Goal: Find specific page/section: Find specific page/section

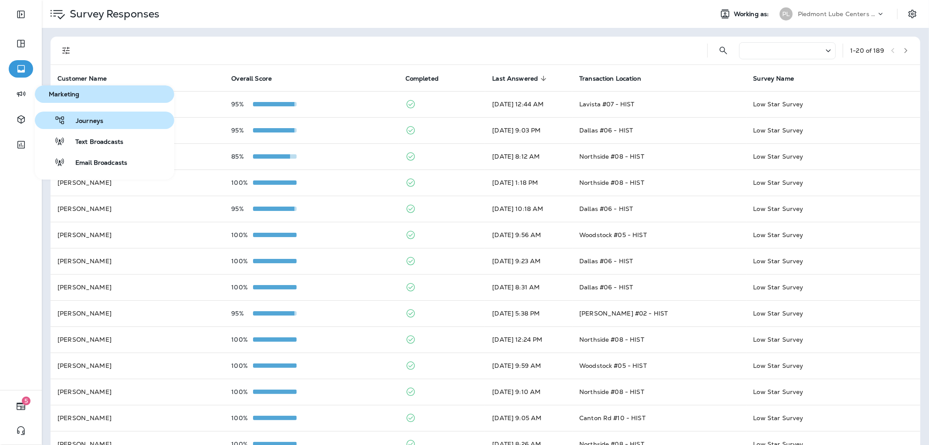
click at [70, 115] on div "Journeys" at bounding box center [70, 120] width 65 height 10
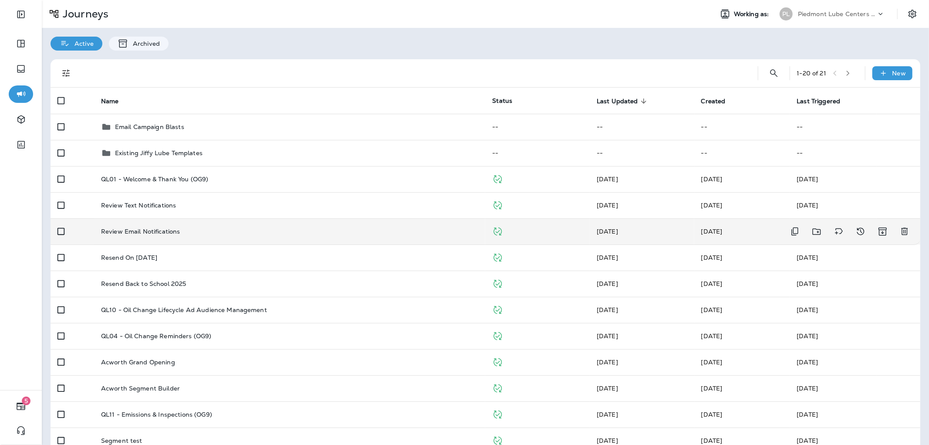
click at [177, 228] on p "Review Email Notifications" at bounding box center [140, 231] width 79 height 7
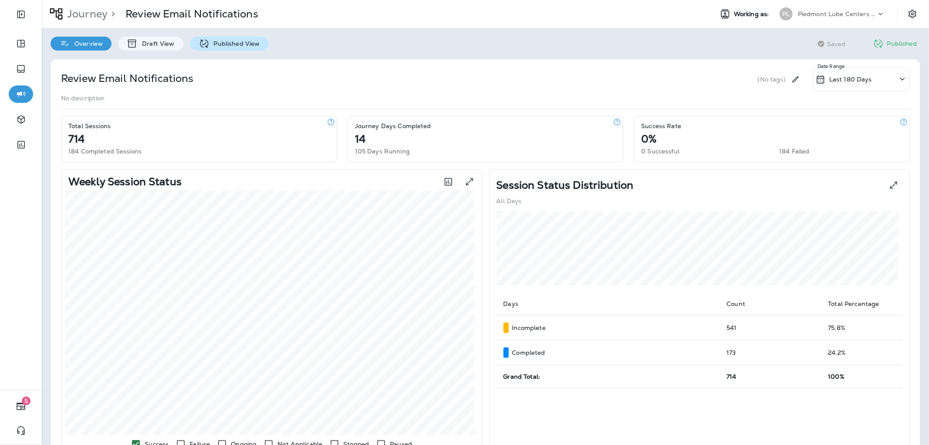
click at [202, 40] on icon at bounding box center [204, 43] width 11 height 11
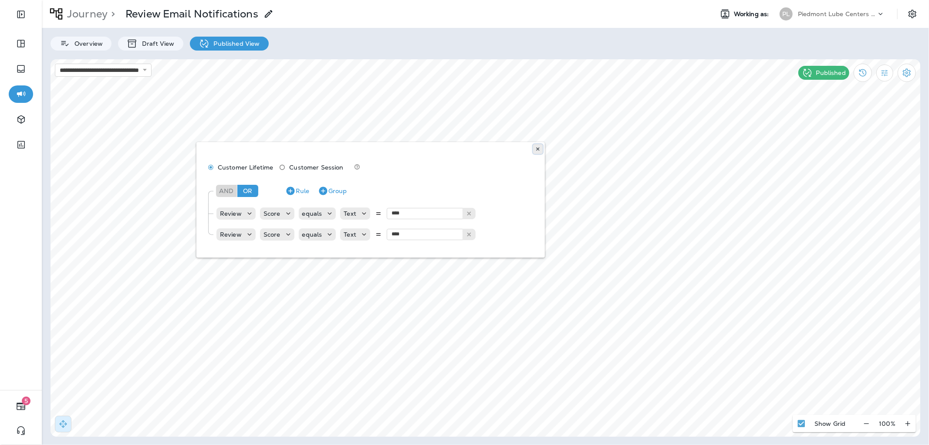
click at [537, 145] on button at bounding box center [538, 149] width 10 height 10
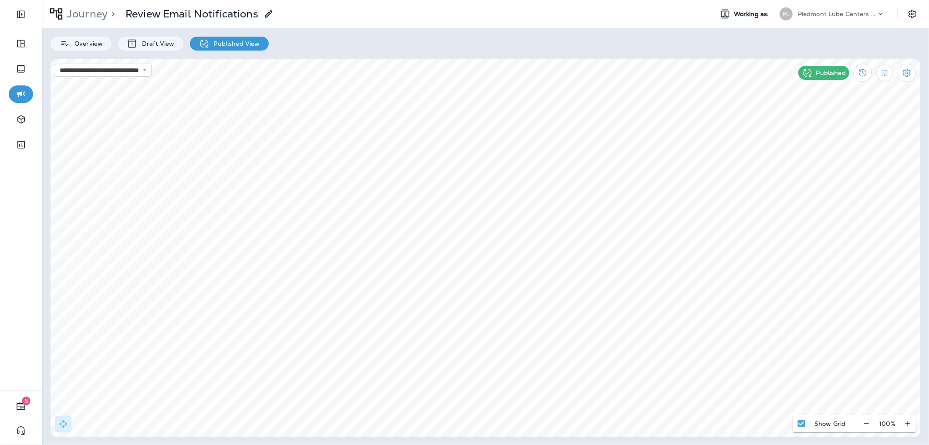
select select "*****"
select select "********"
type input "**********"
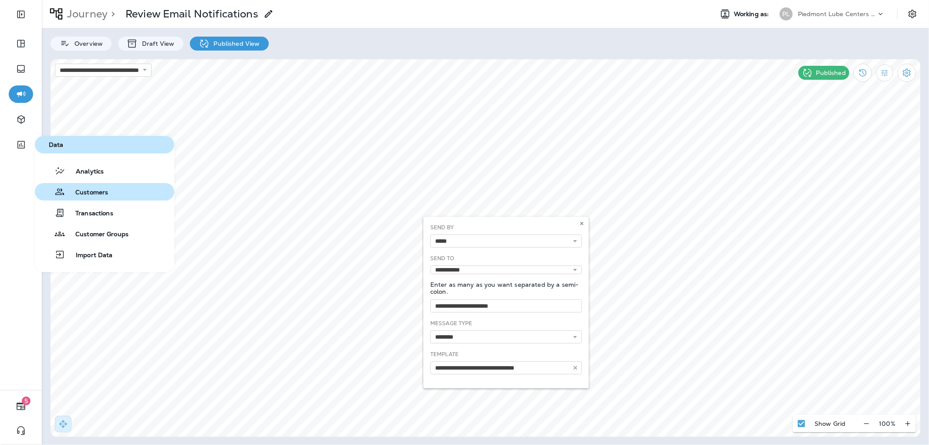
click at [71, 189] on span "Customers" at bounding box center [86, 193] width 43 height 8
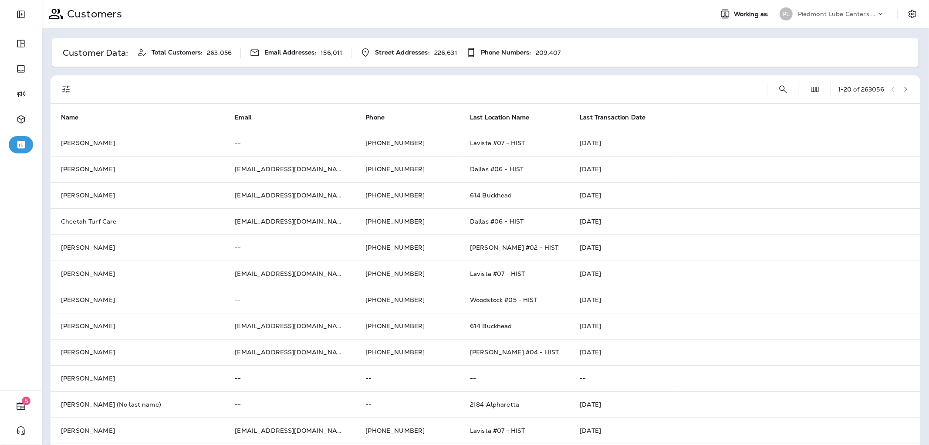
click at [70, 86] on icon "Filters" at bounding box center [66, 89] width 10 height 10
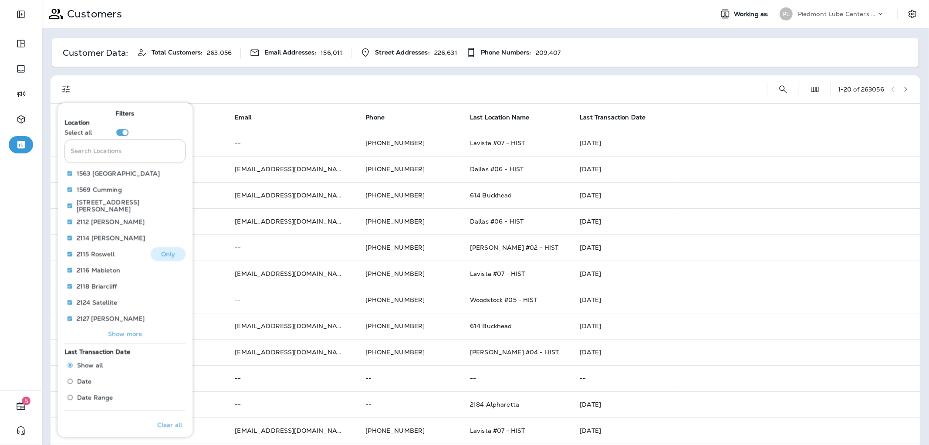
scroll to position [6, 0]
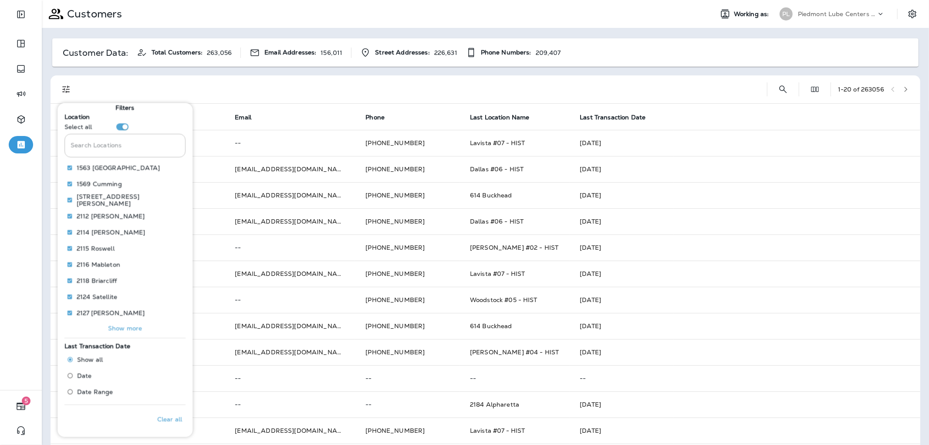
click at [125, 327] on p "Show more" at bounding box center [125, 327] width 34 height 7
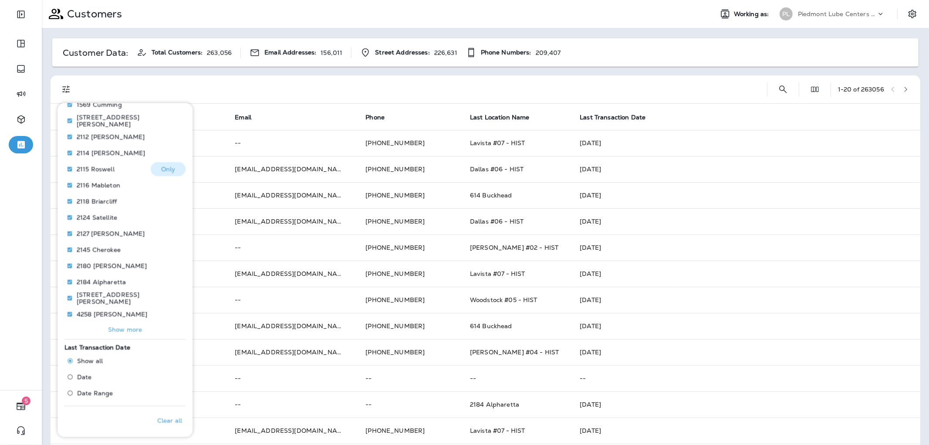
scroll to position [86, 0]
click at [118, 329] on p "Show more" at bounding box center [125, 327] width 34 height 7
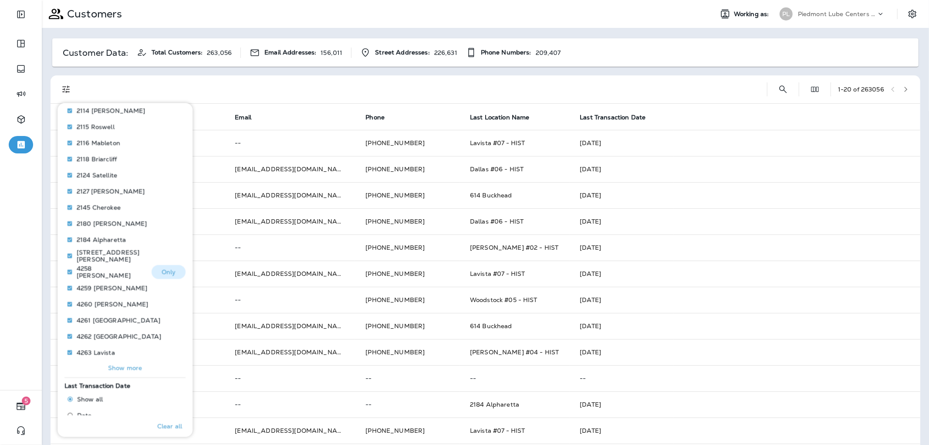
scroll to position [167, 0]
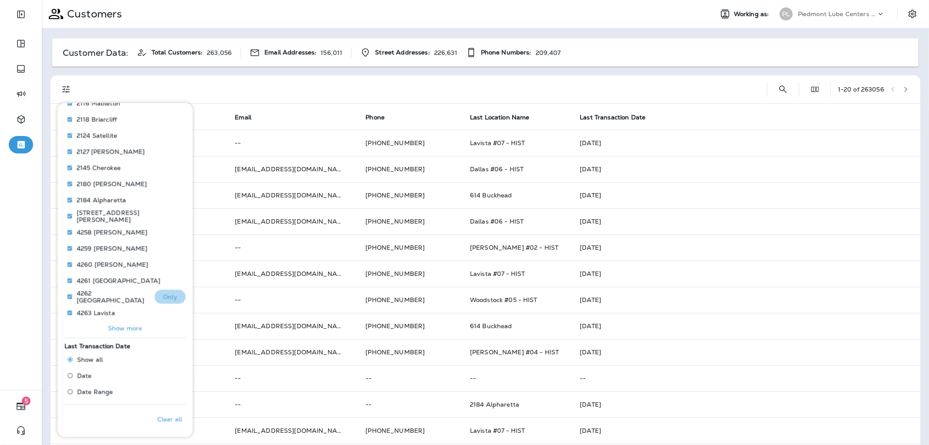
click at [169, 293] on p "Only" at bounding box center [170, 296] width 14 height 7
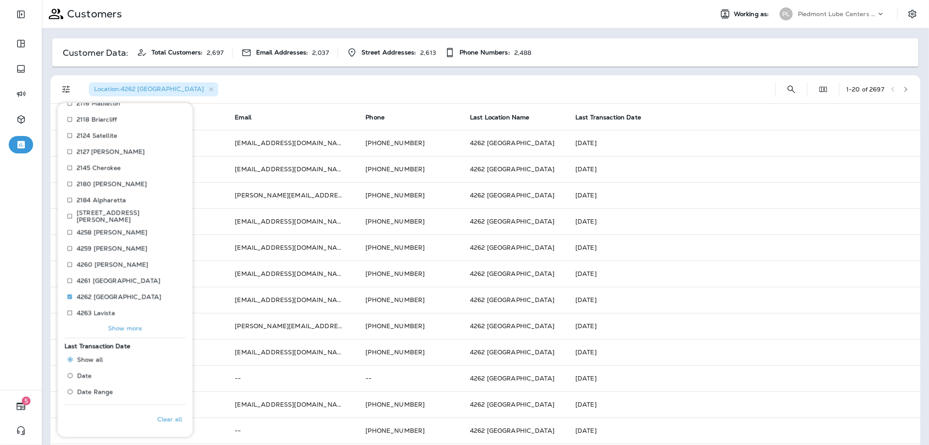
click at [251, 99] on div "Location : 4262 [GEOGRAPHIC_DATA]" at bounding box center [425, 89] width 686 height 28
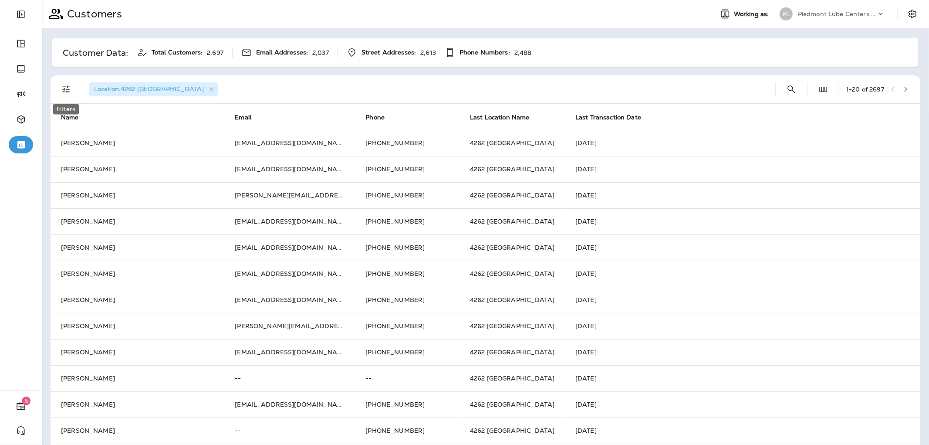
click at [64, 85] on icon "Filters" at bounding box center [66, 89] width 10 height 10
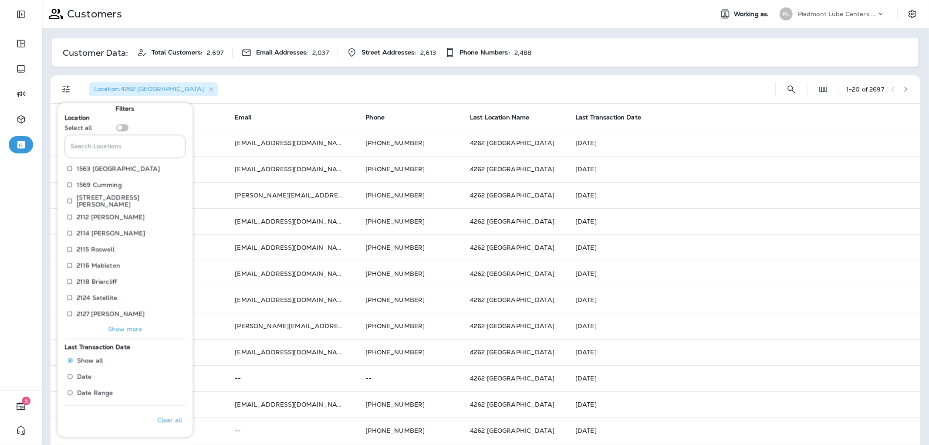
scroll to position [6, 0]
click at [85, 377] on span "Date" at bounding box center [84, 375] width 15 height 7
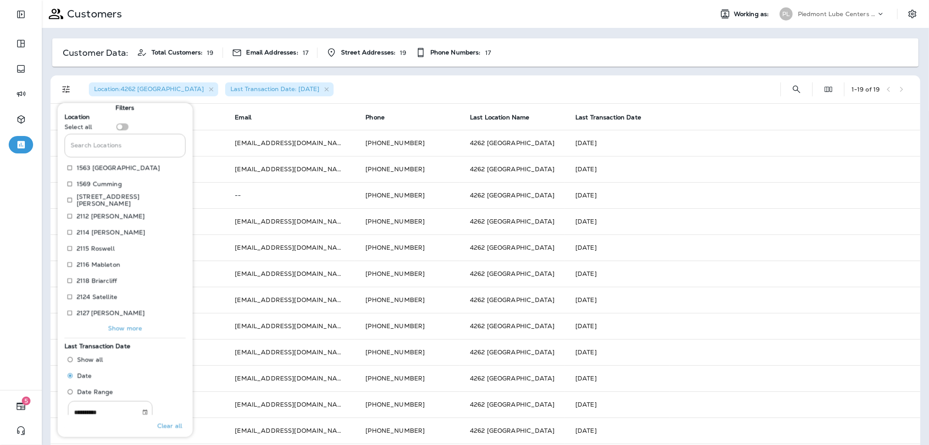
scroll to position [29, 0]
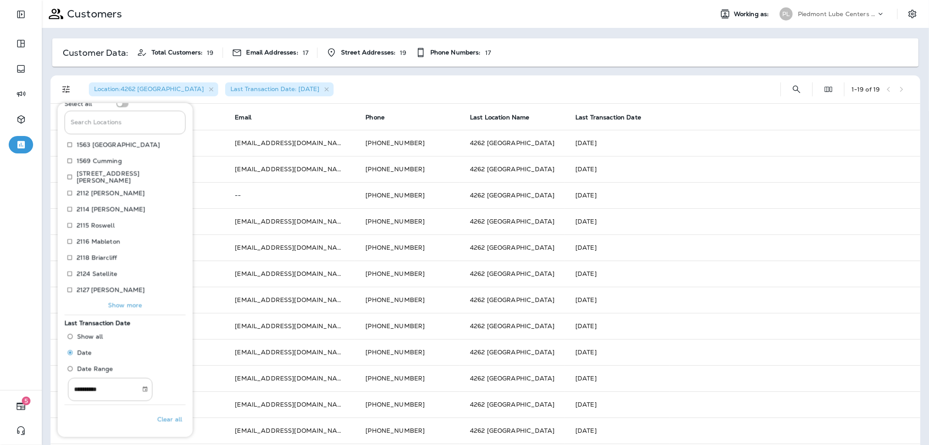
click at [364, 87] on div "Location : 4262 [GEOGRAPHIC_DATA] Last Transaction Date: [DATE]" at bounding box center [428, 89] width 692 height 28
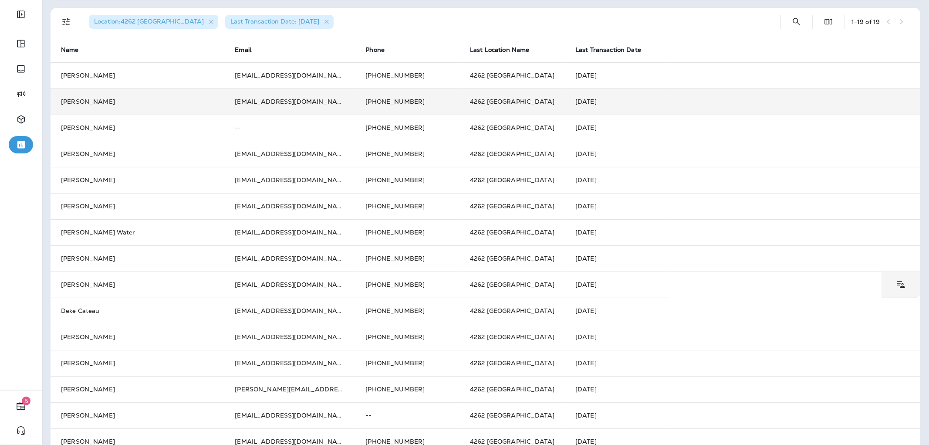
scroll to position [0, 0]
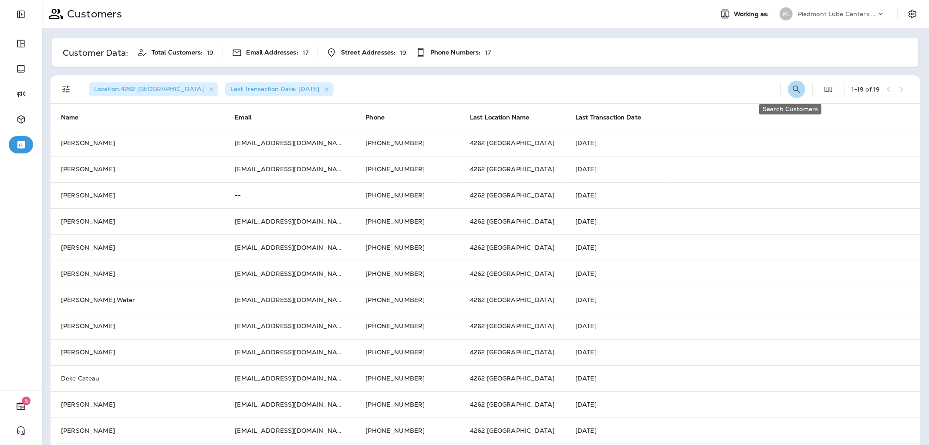
click at [791, 86] on icon "Search Customers" at bounding box center [796, 89] width 10 height 10
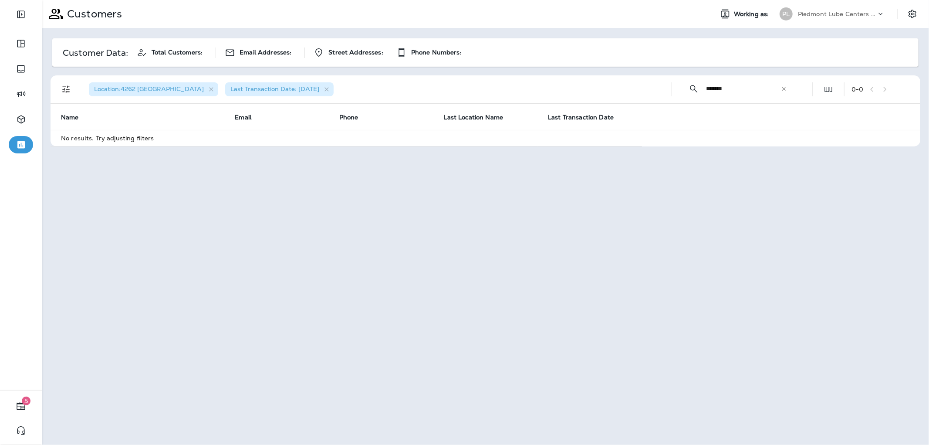
type input "*******"
click at [119, 90] on span "Location : 4262 [GEOGRAPHIC_DATA]" at bounding box center [149, 89] width 110 height 8
click at [66, 90] on icon "Filters" at bounding box center [66, 89] width 10 height 10
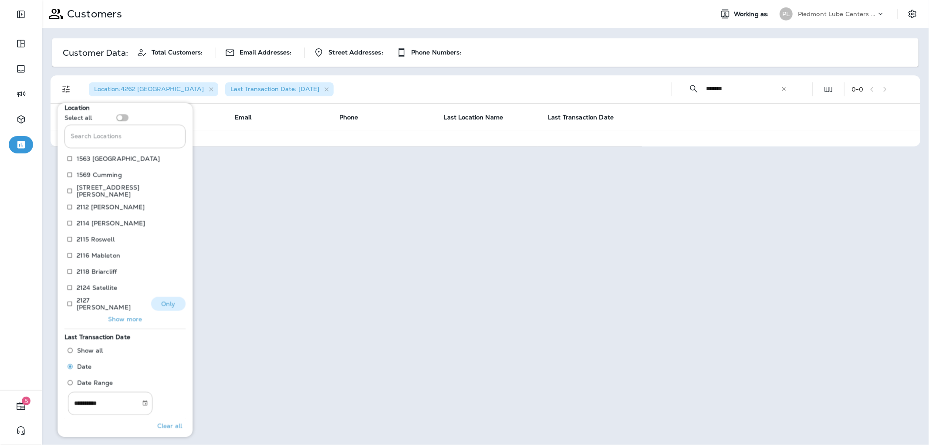
scroll to position [29, 0]
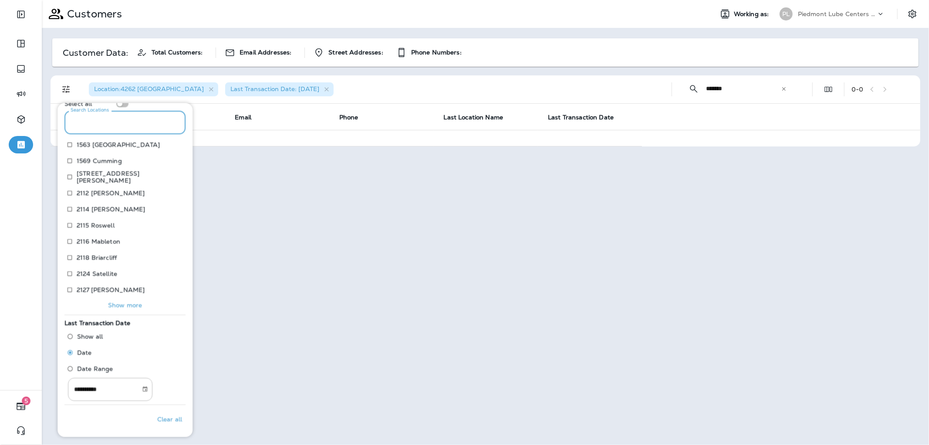
click at [103, 128] on input "Search Locations" at bounding box center [124, 122] width 121 height 23
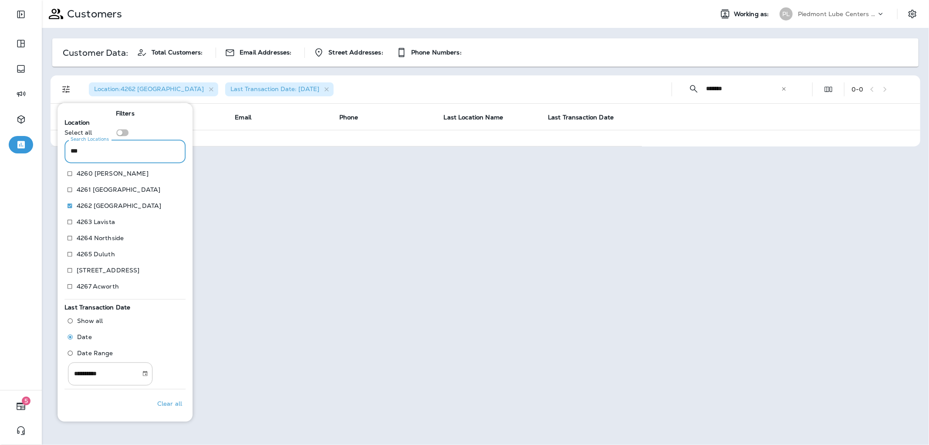
scroll to position [0, 0]
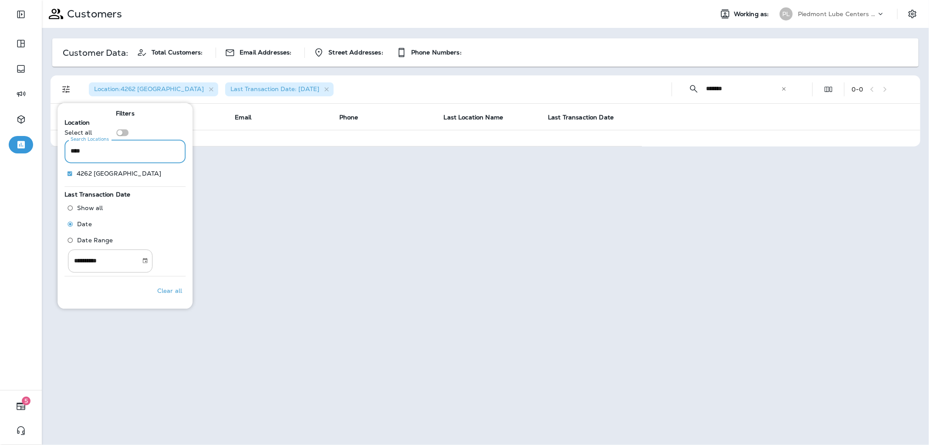
type input "****"
click at [293, 260] on div "Customers Working as: PL Piedmont Lube Centers LLC Customer Data: Total Custome…" at bounding box center [485, 222] width 887 height 445
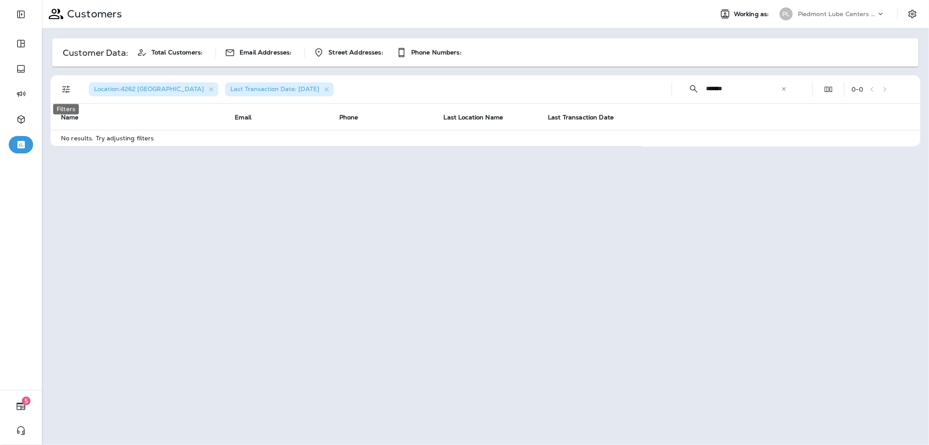
click at [64, 95] on button "Filters" at bounding box center [65, 89] width 17 height 17
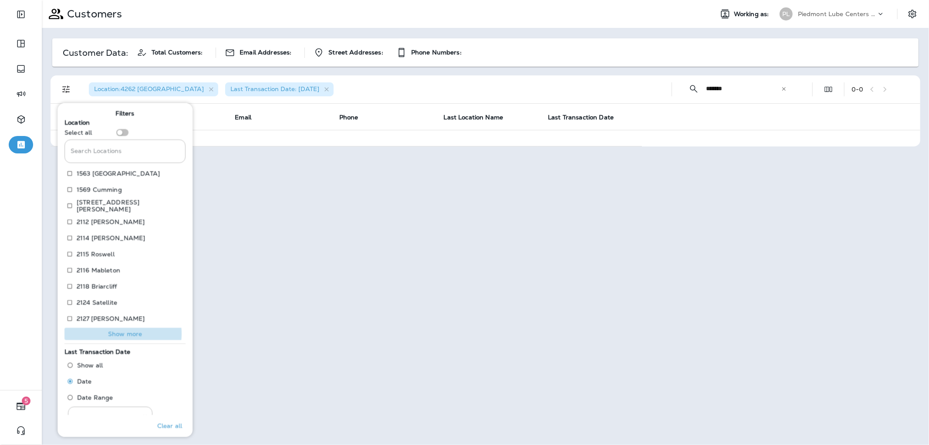
click at [120, 334] on p "Show more" at bounding box center [125, 333] width 34 height 7
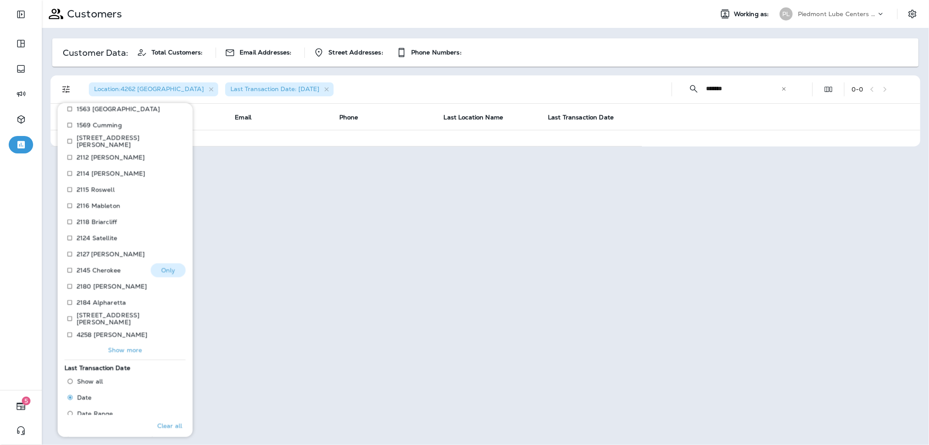
scroll to position [110, 0]
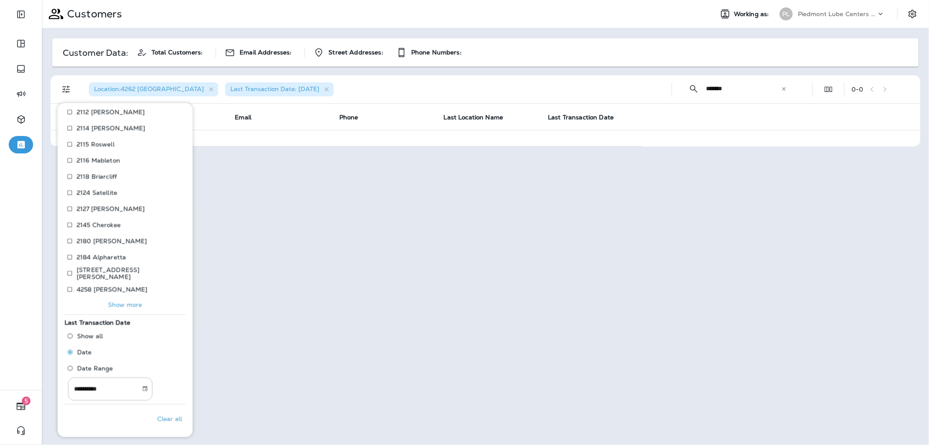
click at [557, 208] on div "Customers Working as: PL Piedmont Lube Centers LLC Customer Data: Total Custome…" at bounding box center [485, 222] width 887 height 445
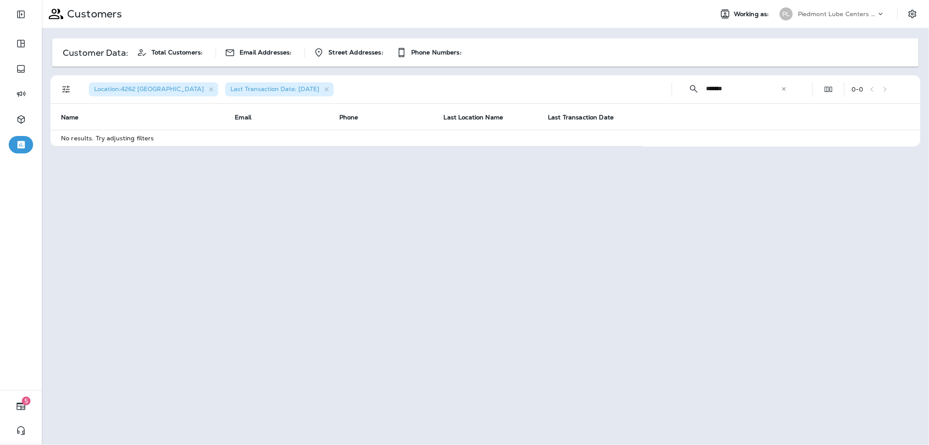
click at [527, 186] on div "Customers Working as: PL Piedmont Lube Centers LLC Customer Data: Total Custome…" at bounding box center [485, 222] width 887 height 445
